Goal: Information Seeking & Learning: Find contact information

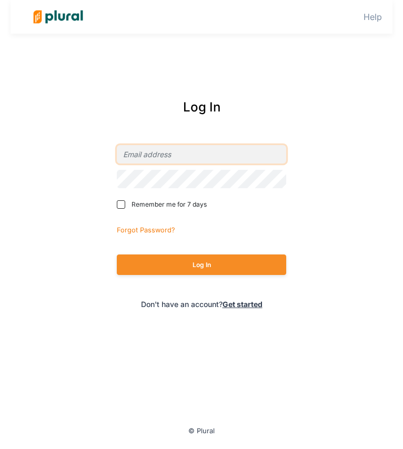
type input "[PERSON_NAME][EMAIL_ADDRESS][DOMAIN_NAME]"
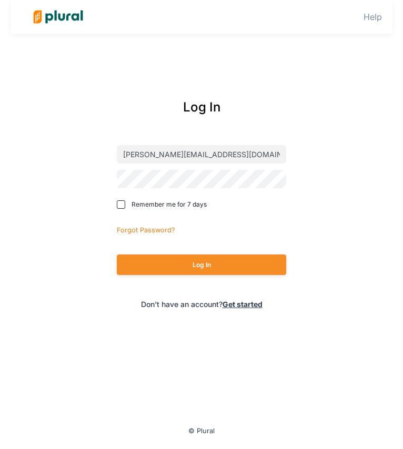
click at [173, 208] on span "Remember me for 7 days" at bounding box center [168, 204] width 75 height 9
click at [125, 208] on input "Remember me for 7 days" at bounding box center [121, 204] width 8 height 8
checkbox input "true"
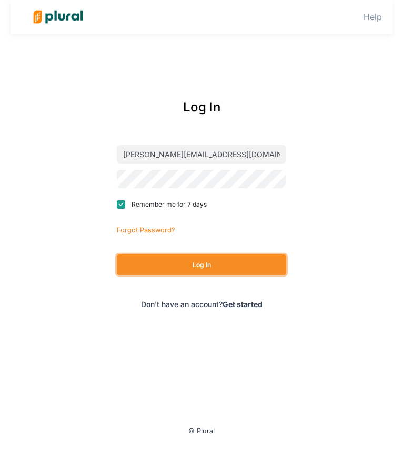
click at [174, 270] on button "Log In" at bounding box center [202, 264] width 170 height 20
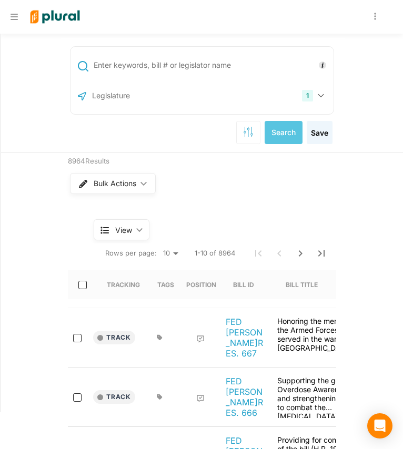
click at [13, 19] on icon at bounding box center [14, 17] width 7 height 6
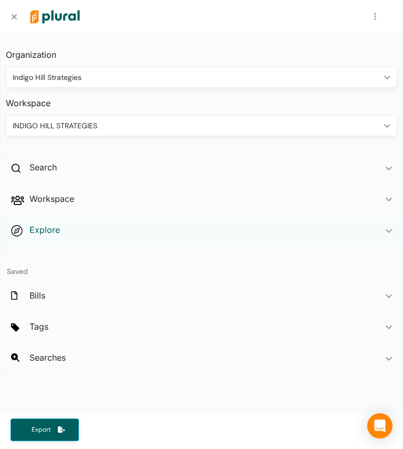
click at [43, 228] on h2 "Explore" at bounding box center [44, 230] width 30 height 12
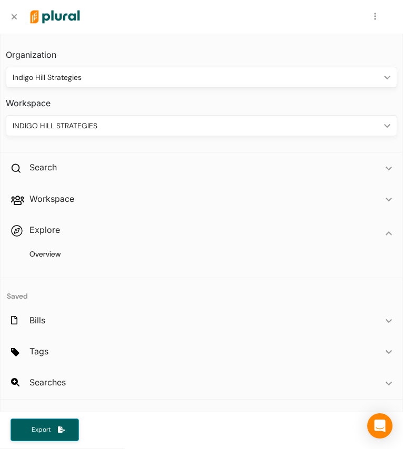
click at [46, 259] on div "Overview" at bounding box center [201, 258] width 401 height 25
click at [46, 253] on h4 "Overview" at bounding box center [203, 254] width 375 height 10
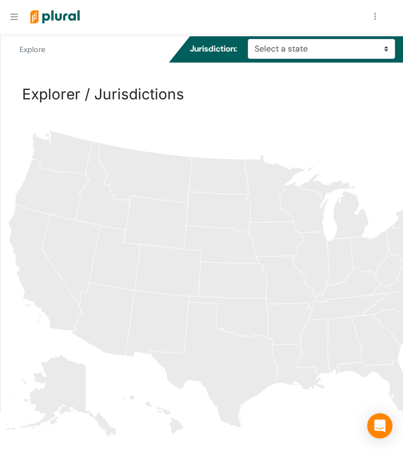
scroll to position [113, 0]
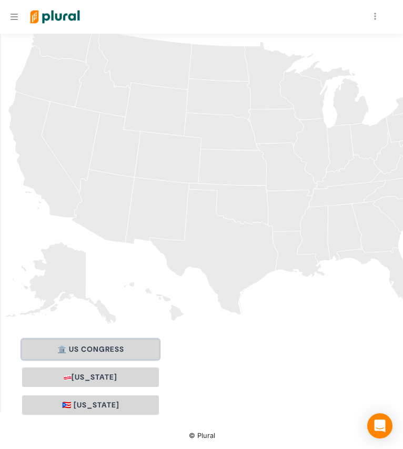
click at [103, 343] on button "🏛️ US Congress" at bounding box center [90, 348] width 137 height 19
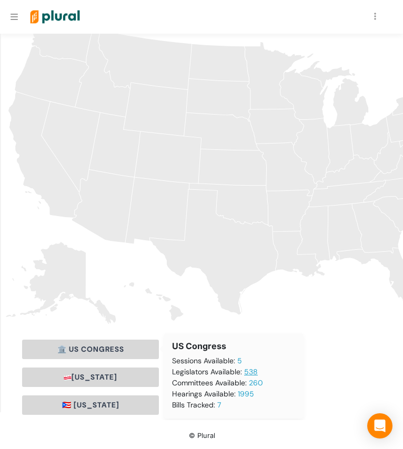
click at [248, 374] on link "538" at bounding box center [251, 371] width 14 height 9
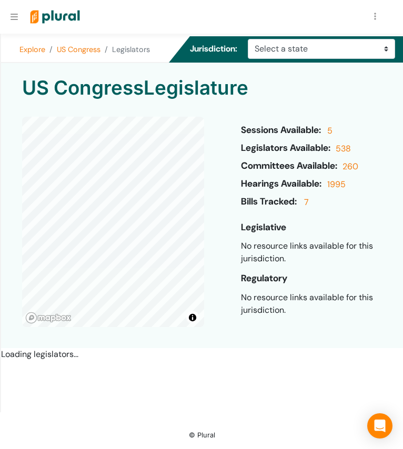
click at [182, 19] on div at bounding box center [187, 17] width 339 height 33
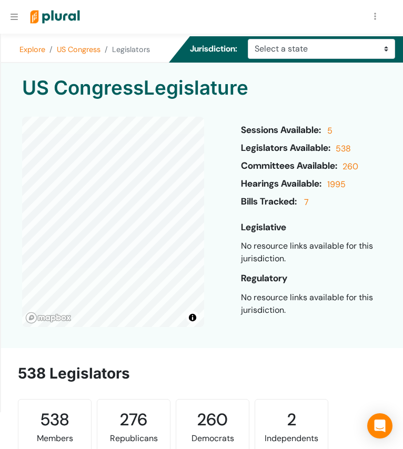
scroll to position [67734, 0]
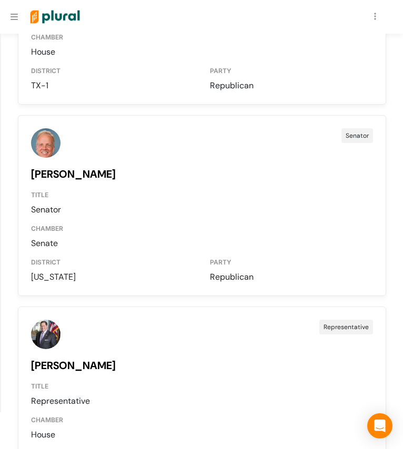
click at [47, 373] on div "TITLE" at bounding box center [202, 384] width 342 height 22
click at [60, 358] on link "[PERSON_NAME]" at bounding box center [73, 365] width 85 height 14
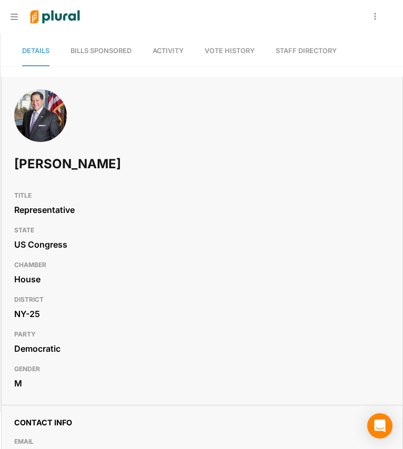
click at [314, 49] on link "Staff Directory" at bounding box center [305, 51] width 61 height 30
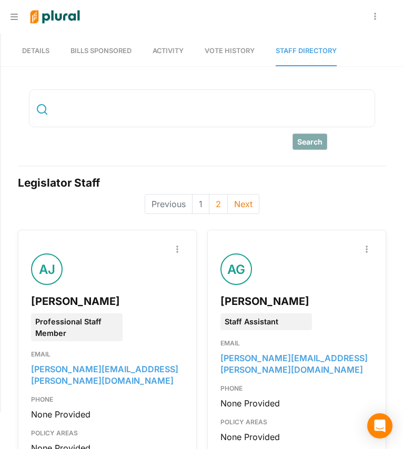
click at [102, 116] on input "text" at bounding box center [211, 108] width 320 height 20
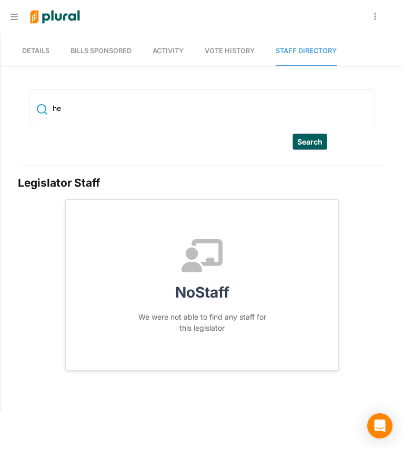
type input "h"
click at [303, 144] on button "Search" at bounding box center [309, 141] width 35 height 16
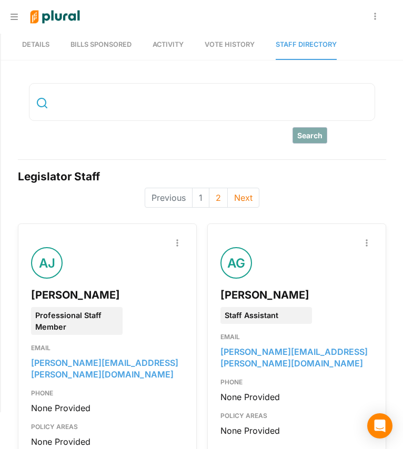
scroll to position [6, 0]
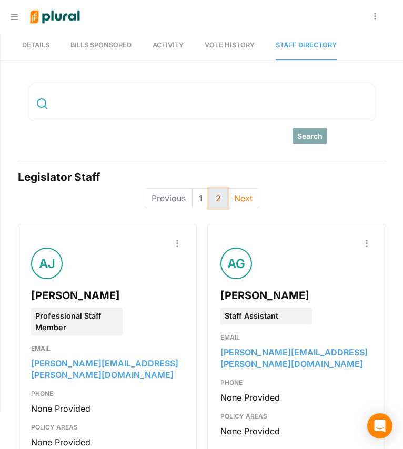
click at [209, 198] on button "2" at bounding box center [218, 198] width 19 height 20
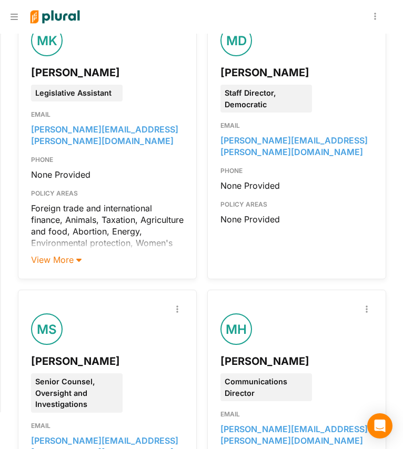
scroll to position [230, 0]
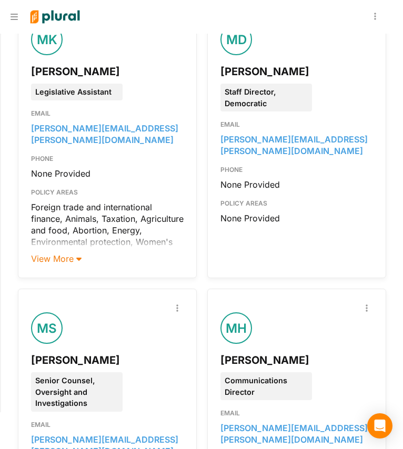
click at [70, 251] on div "View More" at bounding box center [107, 257] width 152 height 15
click at [71, 253] on span "View More" at bounding box center [56, 258] width 50 height 11
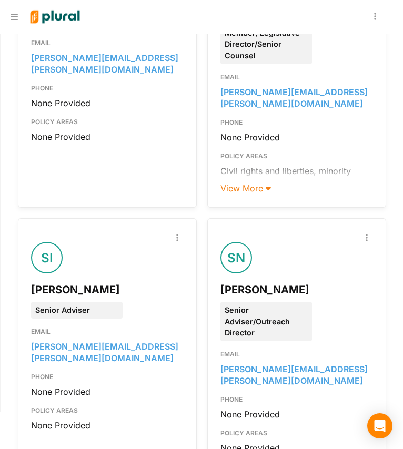
scroll to position [1106, 0]
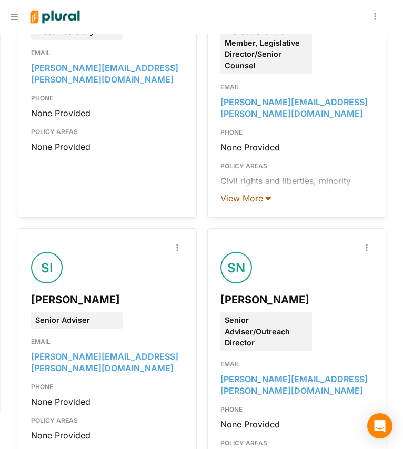
click at [248, 193] on span "View More" at bounding box center [245, 198] width 50 height 11
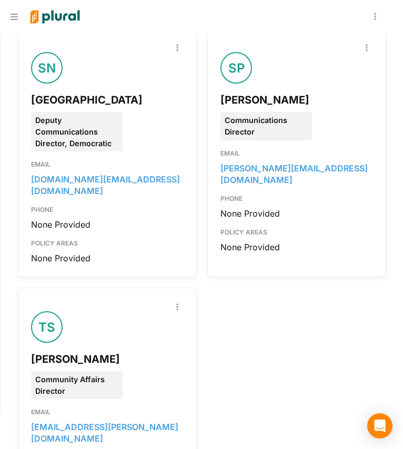
scroll to position [2132, 0]
